Goal: Information Seeking & Learning: Learn about a topic

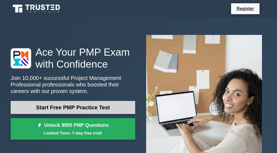
click at [94, 108] on link "Start Free PMP Practice Test" at bounding box center [73, 107] width 125 height 13
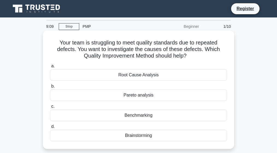
click at [128, 76] on div "Root Cause Analysis" at bounding box center [138, 74] width 177 height 11
click at [50, 68] on input "a. Root Cause Analysis" at bounding box center [50, 67] width 0 height 4
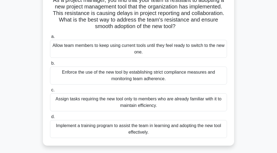
scroll to position [55, 0]
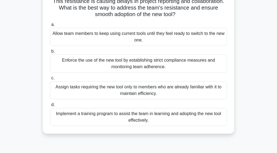
click at [112, 114] on div "Implement a training program to assist the team in learning and adopting the ne…" at bounding box center [138, 117] width 177 height 18
click at [50, 107] on input "d. Implement a training program to assist the team in learning and adopting the…" at bounding box center [50, 105] width 0 height 4
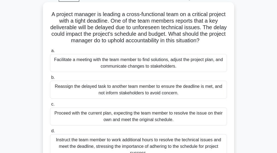
scroll to position [27, 0]
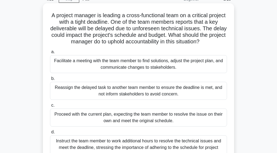
click at [81, 66] on div "Facilitate a meeting with the team member to find solutions, adjust the project…" at bounding box center [138, 64] width 177 height 18
click at [50, 54] on input "a. Facilitate a meeting with the team member to find solutions, adjust the proj…" at bounding box center [50, 52] width 0 height 4
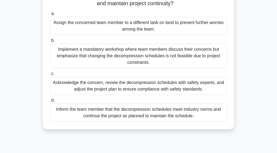
scroll to position [82, 0]
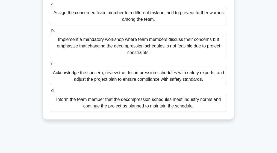
click at [77, 80] on div "Acknowledge the concern, review the decompression schedules with safety experts…" at bounding box center [138, 76] width 177 height 18
click at [50, 66] on input "c. Acknowledge the concern, review the decompression schedules with safety expe…" at bounding box center [50, 64] width 0 height 4
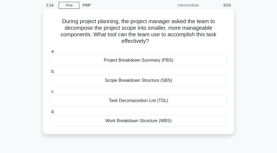
scroll to position [27, 0]
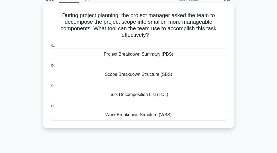
click at [114, 77] on div "Scope Breakdown Structure (SBS)" at bounding box center [138, 74] width 177 height 11
click at [50, 68] on input "b. Scope Breakdown Structure (SBS)" at bounding box center [50, 66] width 0 height 4
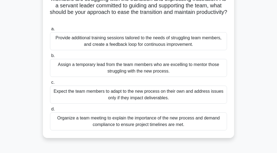
scroll to position [55, 0]
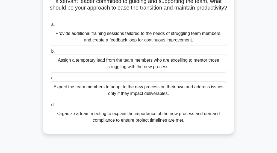
click at [85, 64] on div "Assign a temporary lead from the team members who are excelling to mentor those…" at bounding box center [138, 64] width 177 height 18
click at [50, 53] on input "b. Assign a temporary lead from the team members who are excelling to mentor th…" at bounding box center [50, 52] width 0 height 4
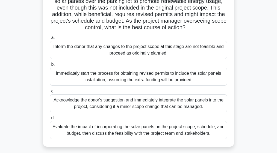
scroll to position [0, 0]
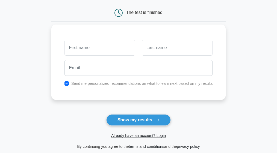
scroll to position [55, 0]
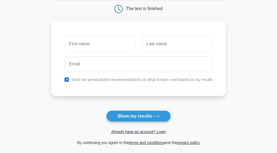
click at [95, 46] on input "text" at bounding box center [100, 44] width 71 height 16
type input "stanley"
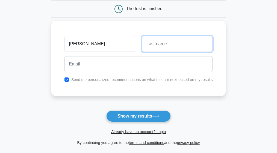
click at [149, 48] on input "text" at bounding box center [177, 44] width 71 height 16
type input "imenje"
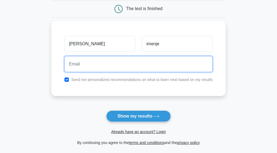
click at [96, 66] on input "email" at bounding box center [139, 64] width 148 height 16
type input "stanmuks@gmail.com"
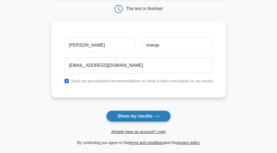
click at [139, 118] on button "Show my results" at bounding box center [138, 116] width 65 height 11
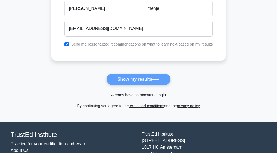
scroll to position [0, 0]
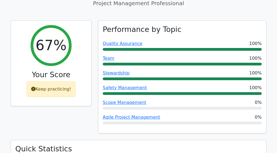
scroll to position [219, 0]
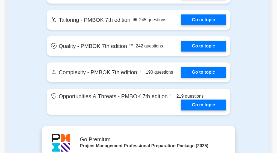
scroll to position [1422, 0]
